Goal: Information Seeking & Learning: Learn about a topic

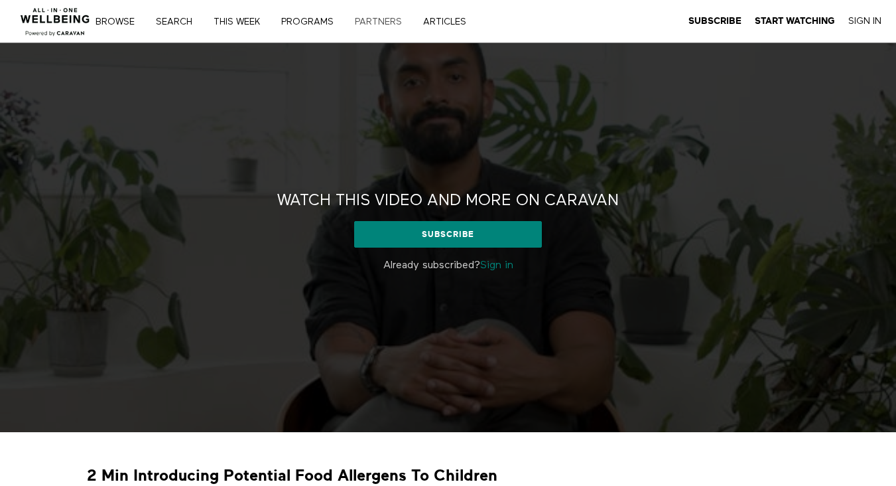
scroll to position [13, 0]
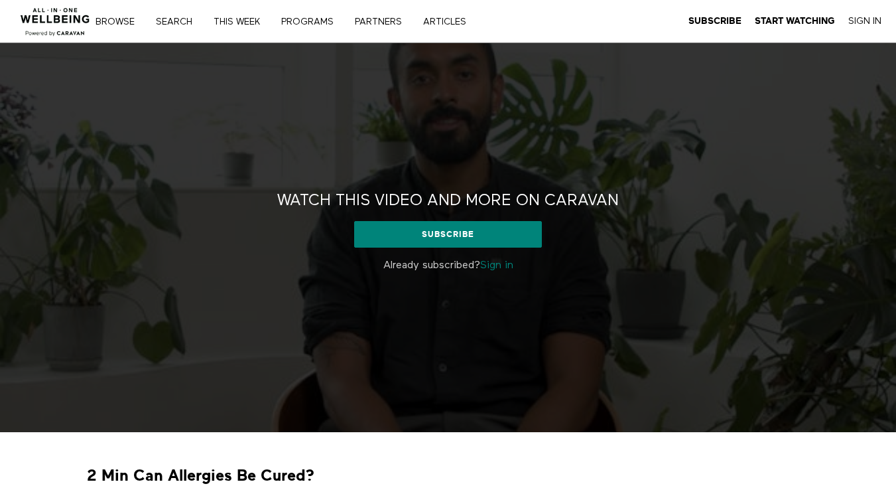
scroll to position [21, 0]
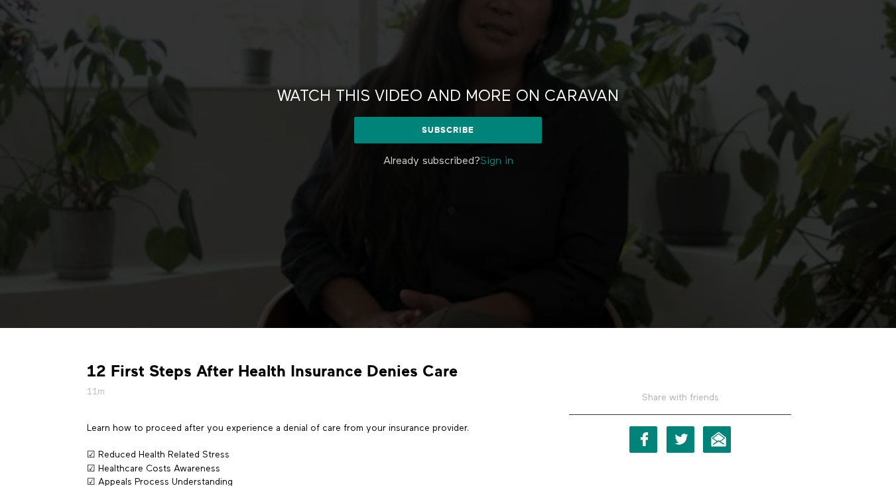
scroll to position [103, 0]
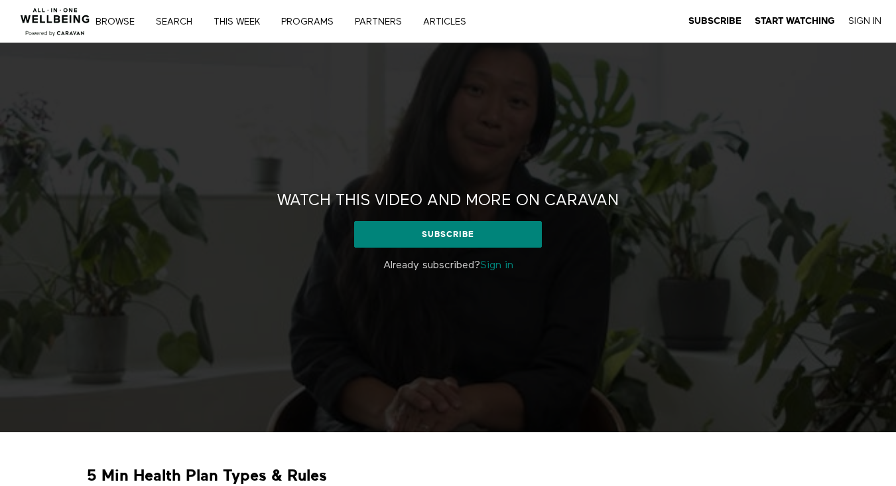
scroll to position [16, 0]
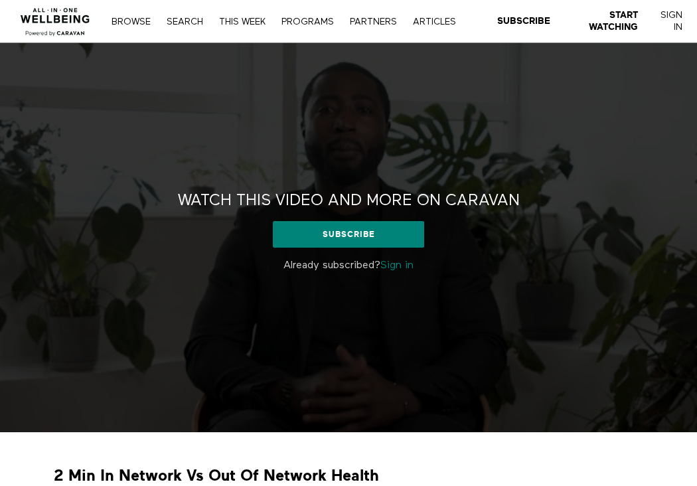
scroll to position [38, 0]
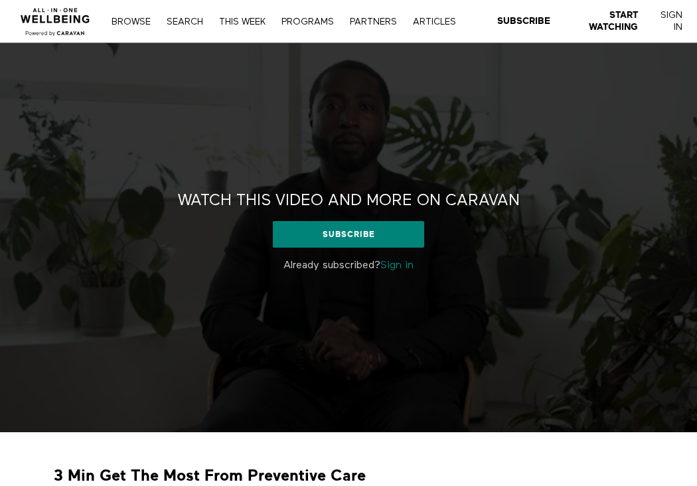
scroll to position [74, 0]
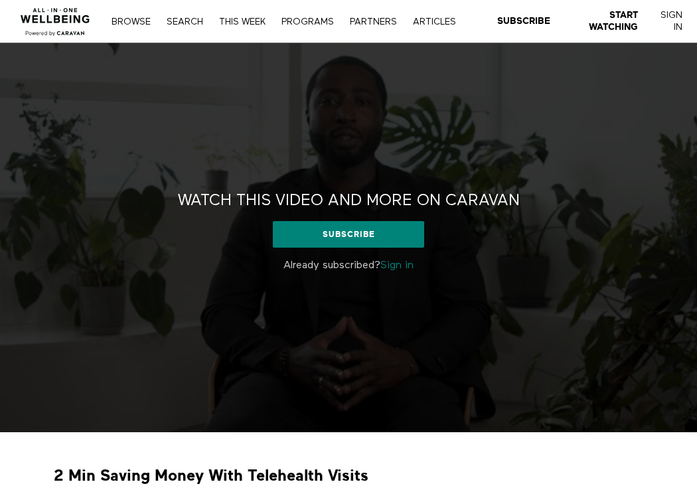
scroll to position [116, 0]
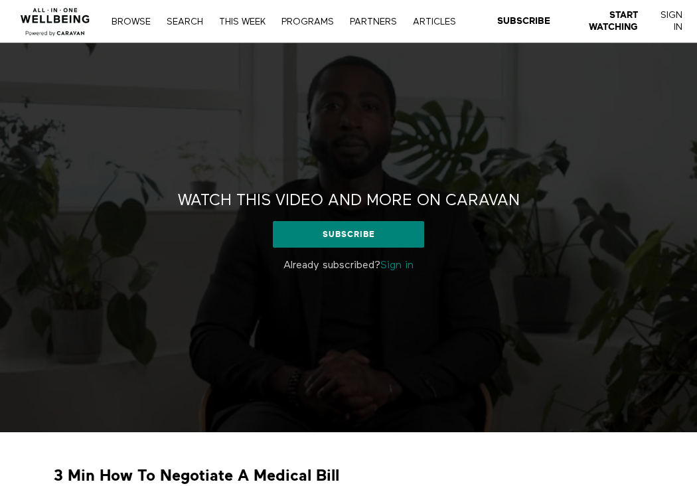
scroll to position [23, 0]
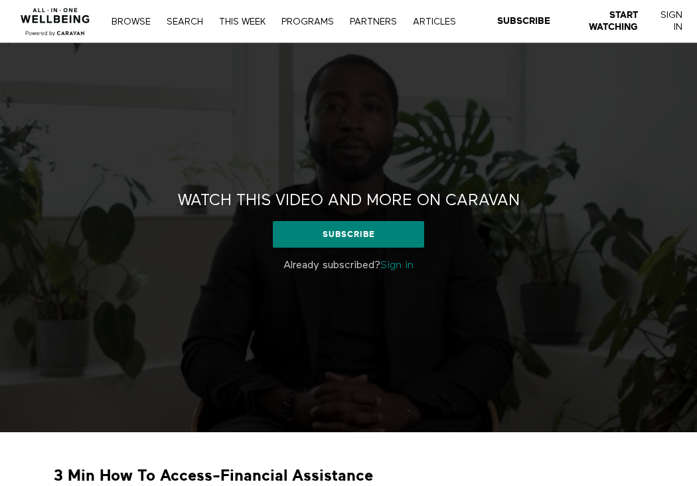
scroll to position [46, 0]
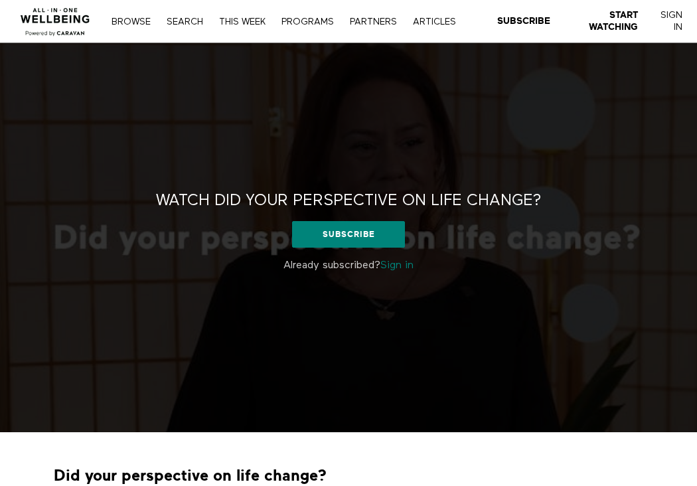
scroll to position [65, 0]
